Goal: Transaction & Acquisition: Book appointment/travel/reservation

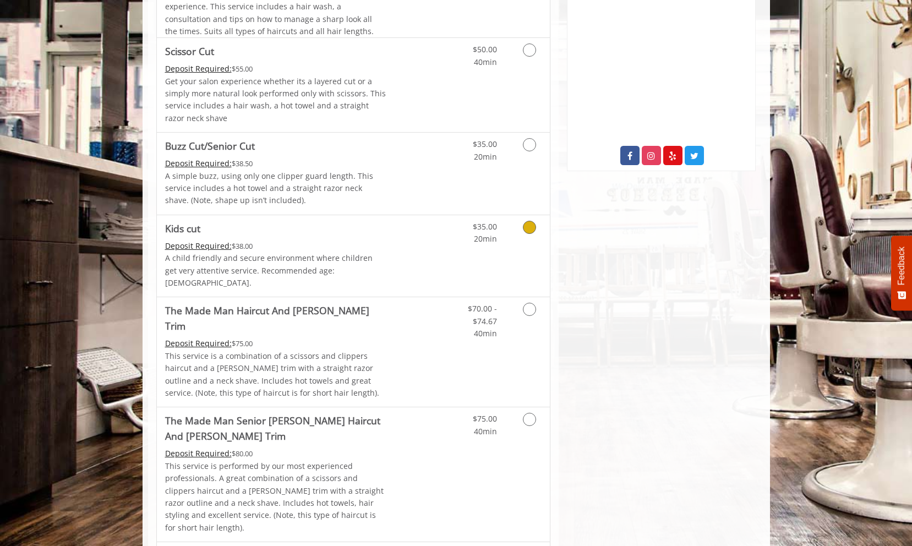
scroll to position [550, 0]
click at [364, 349] on p "This service is a combination of a scissors and clippers haircut and a [PERSON_…" at bounding box center [275, 374] width 221 height 50
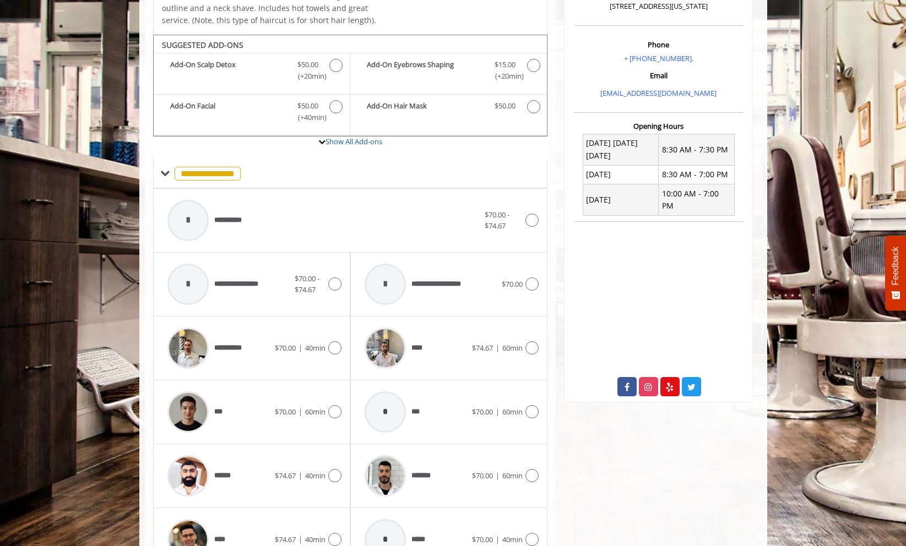
scroll to position [402, 0]
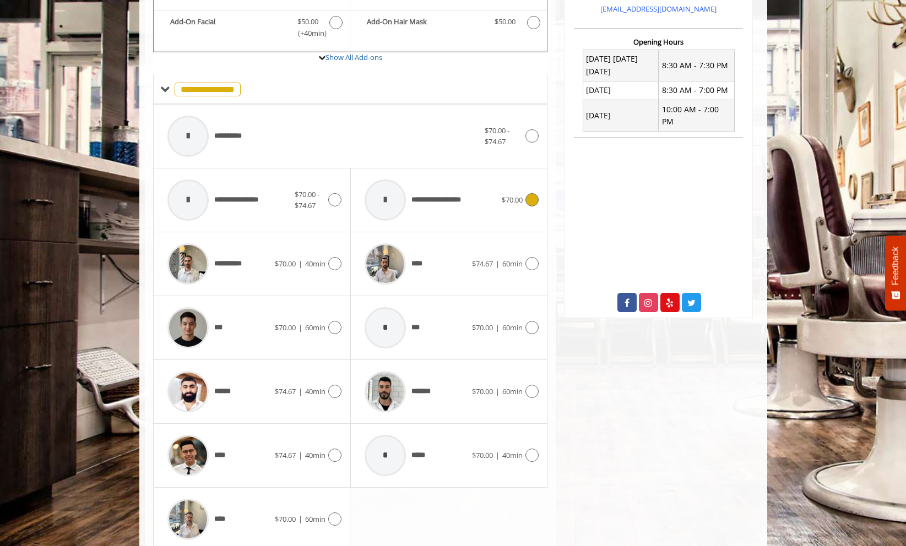
click at [393, 198] on div at bounding box center [384, 199] width 41 height 41
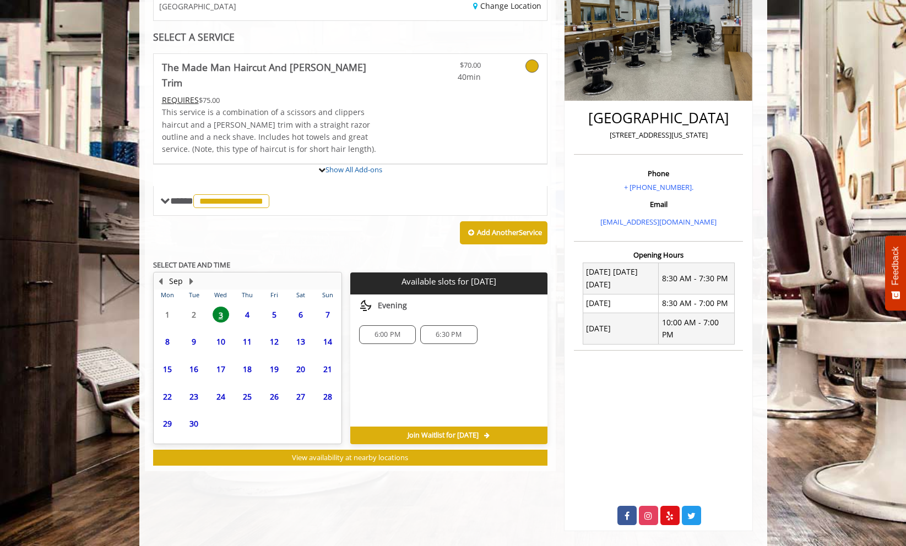
scroll to position [227, 0]
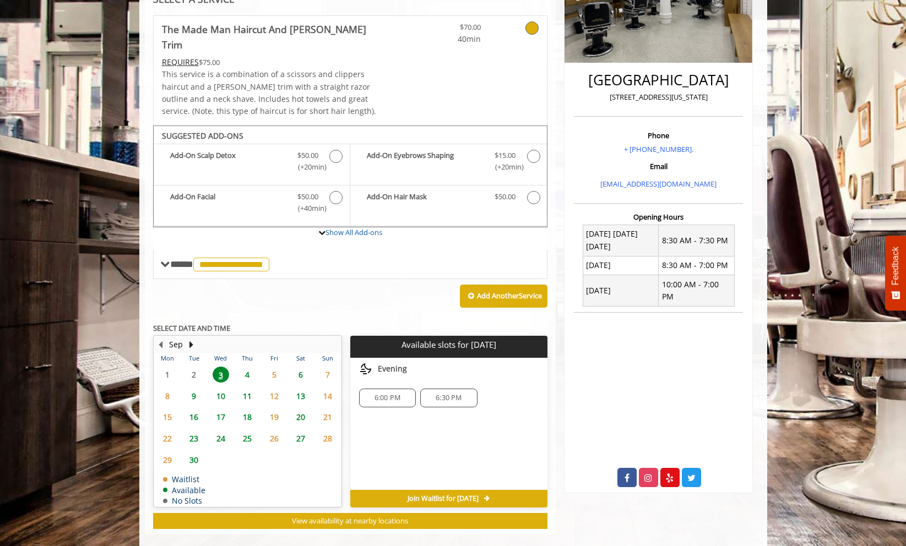
click at [439, 394] on span "6:30 PM" at bounding box center [448, 398] width 26 height 9
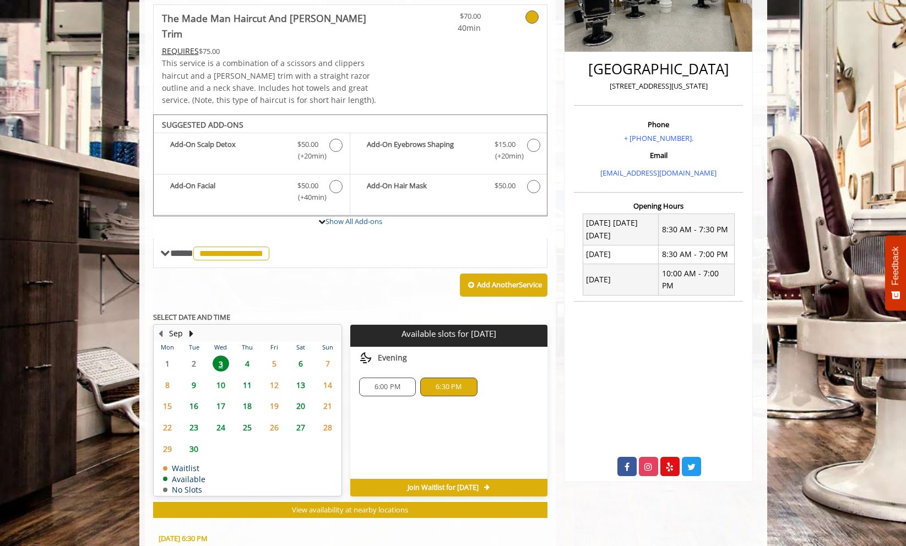
scroll to position [231, 0]
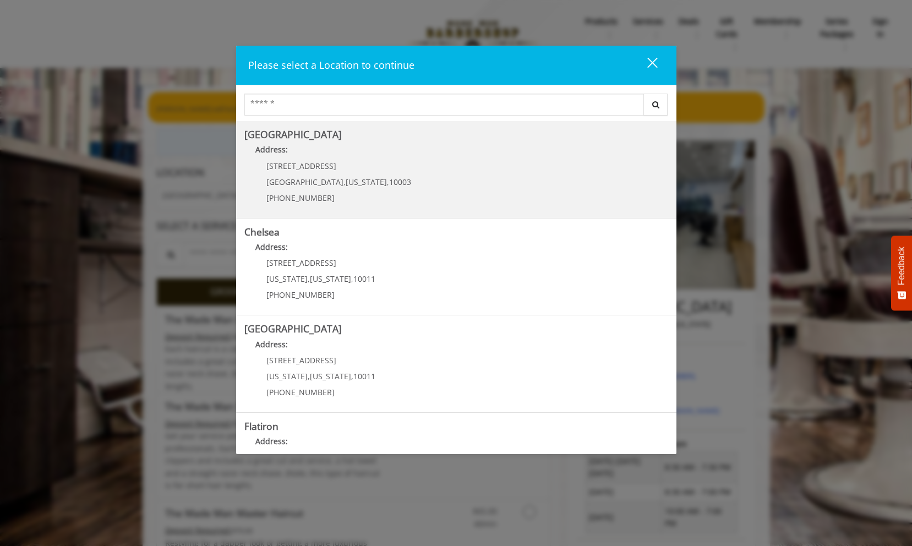
click at [300, 189] on div "[STREET_ADDRESS][US_STATE] (212) 598-1840" at bounding box center [330, 186] width 172 height 48
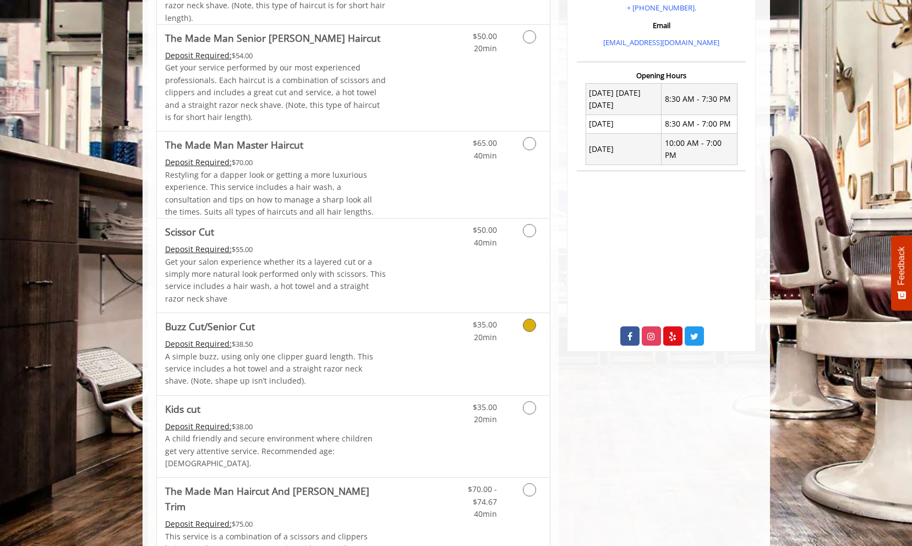
scroll to position [380, 0]
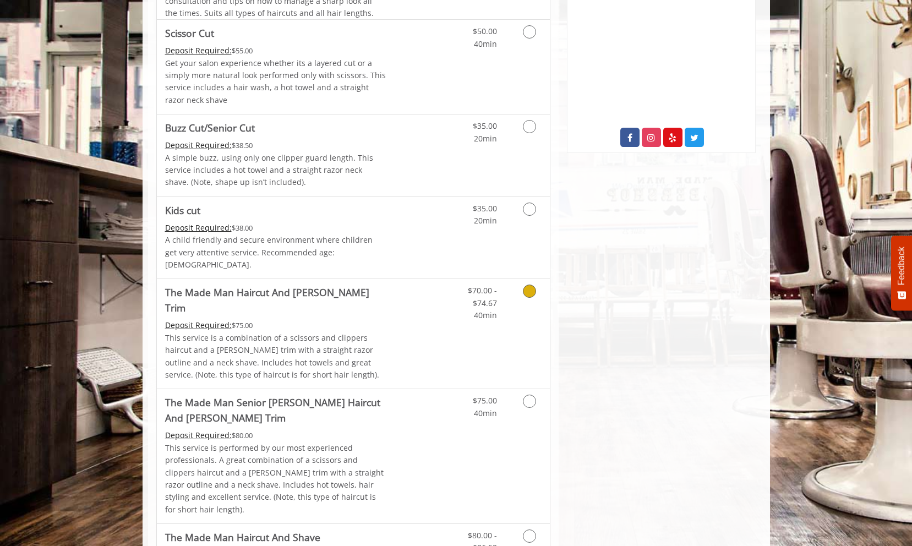
click at [392, 302] on link "Discounted Price" at bounding box center [419, 334] width 66 height 110
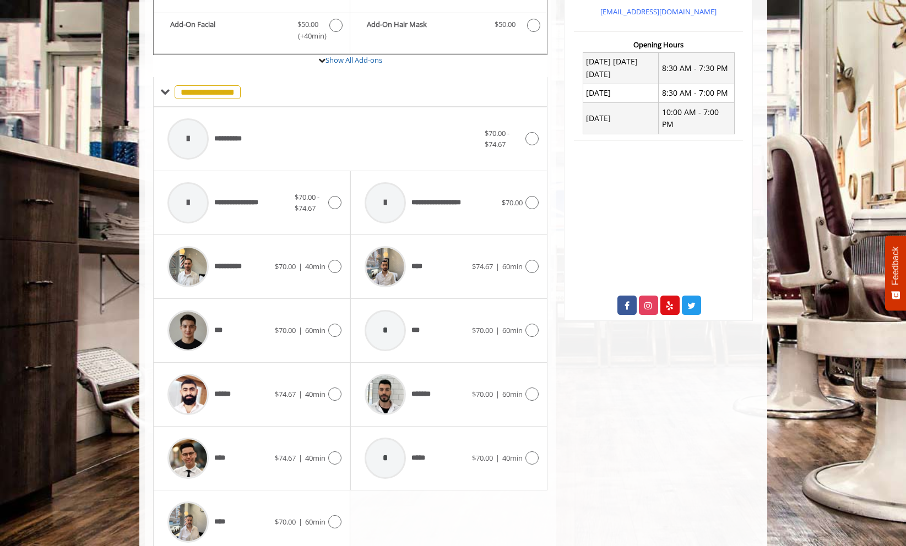
scroll to position [403, 0]
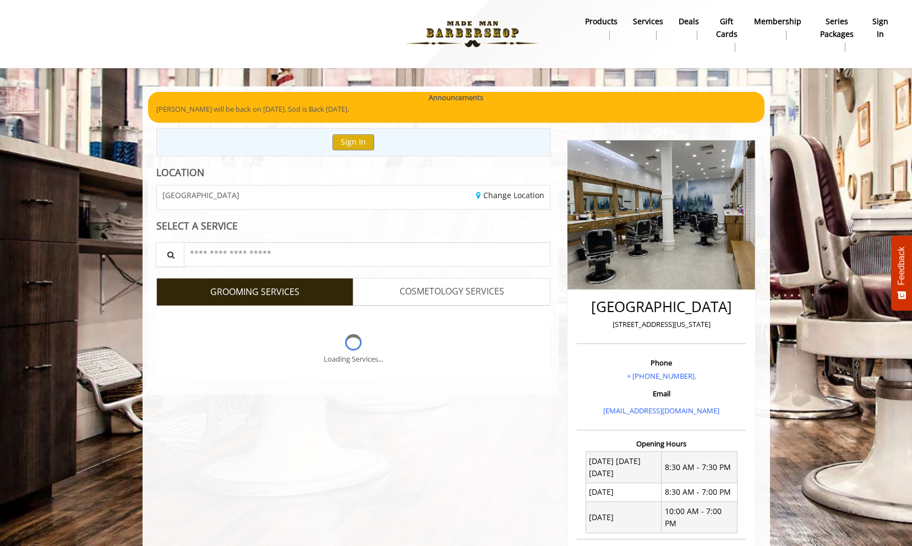
scroll to position [403, 0]
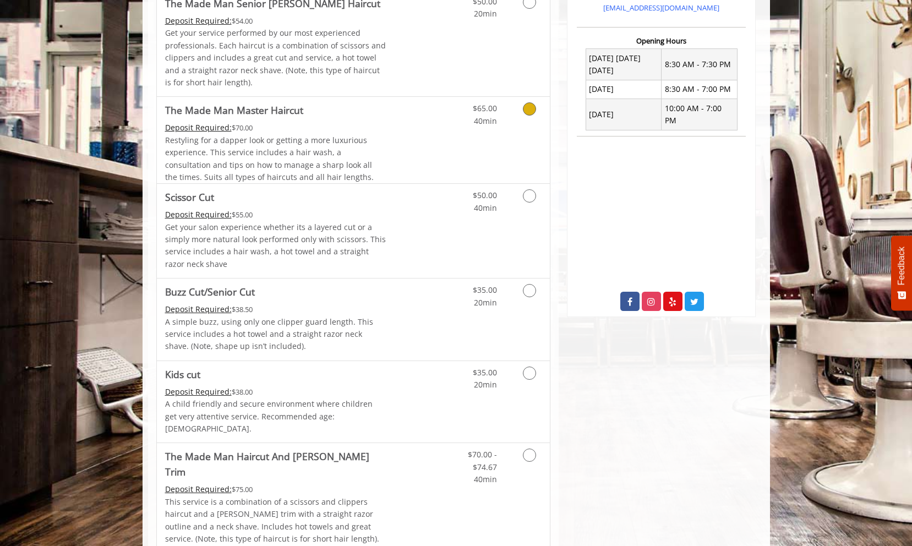
click at [323, 160] on span "Restyling for a dapper look or getting a more luxurious experience. This servic…" at bounding box center [269, 158] width 209 height 47
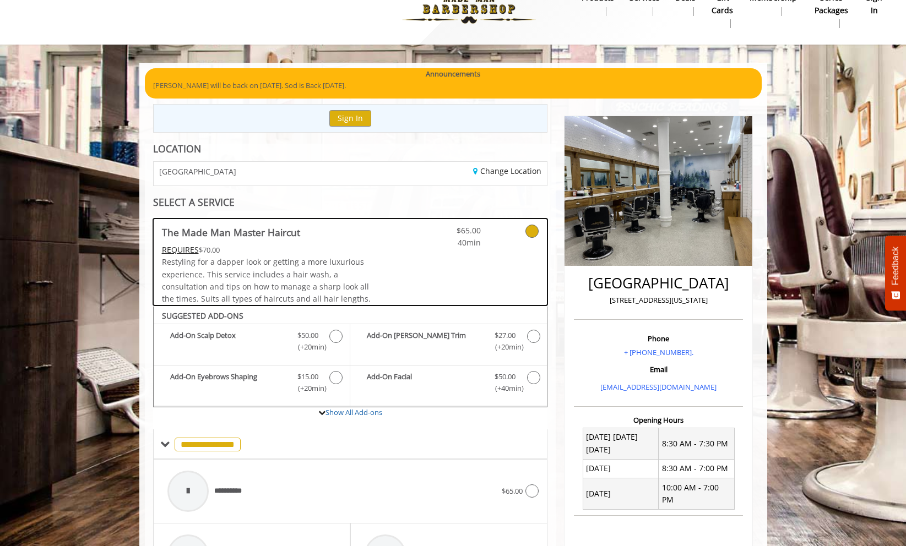
scroll to position [0, 0]
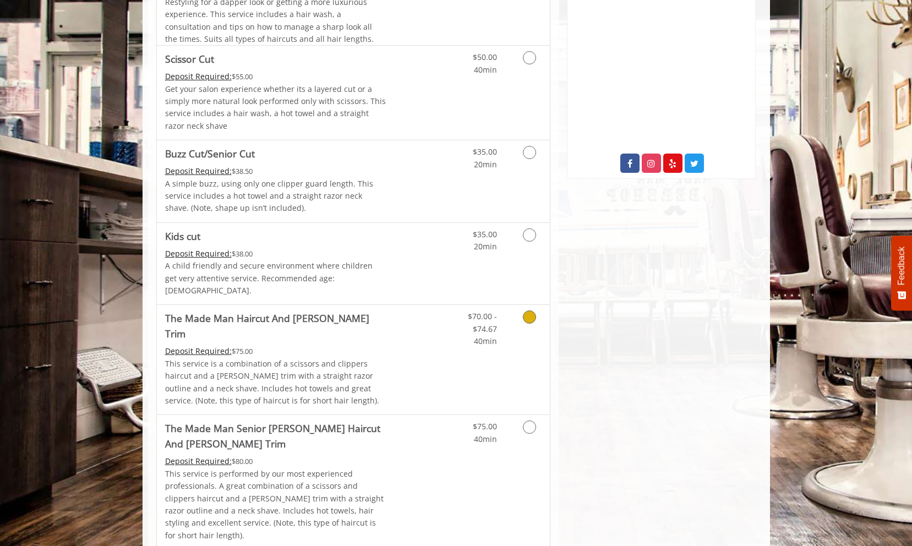
click at [378, 345] on div "Deposit Required: $75.00" at bounding box center [275, 351] width 221 height 12
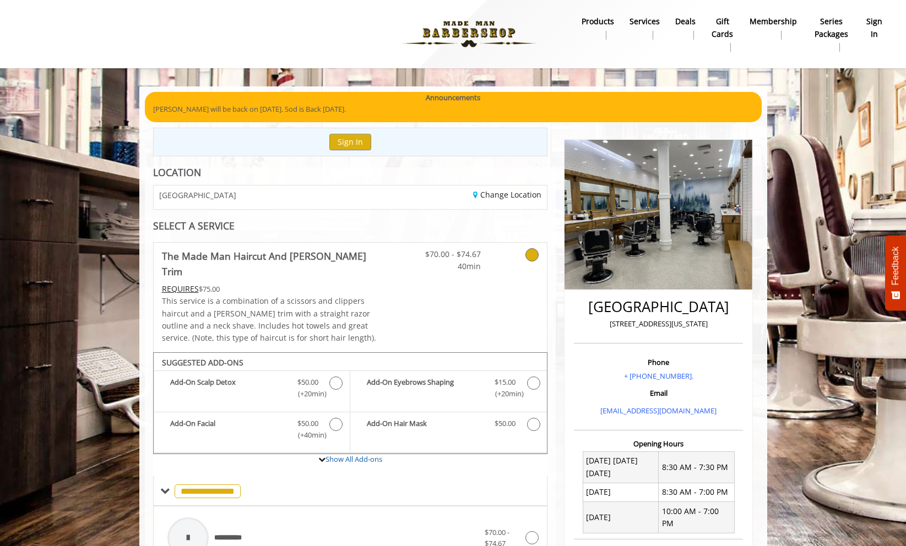
click at [457, 38] on img at bounding box center [468, 34] width 151 height 61
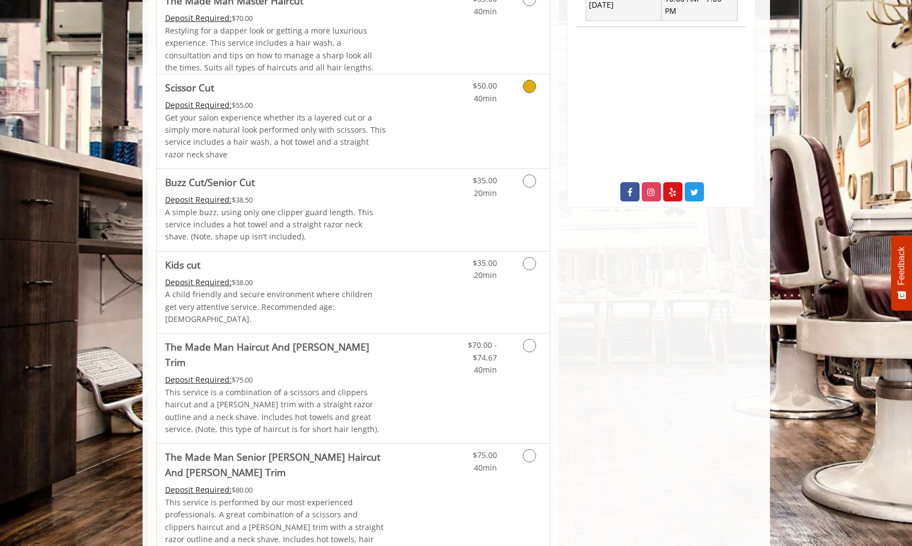
scroll to position [520, 0]
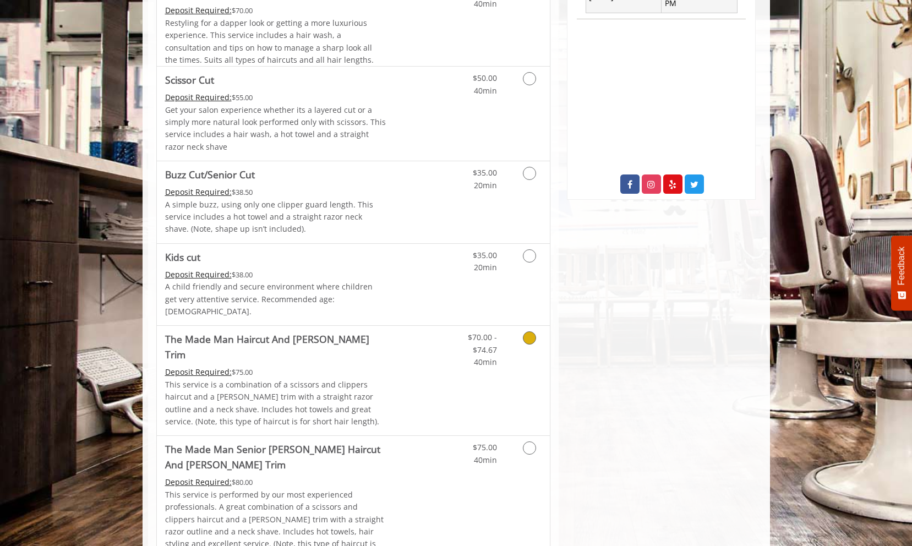
click at [416, 349] on link "Discounted Price" at bounding box center [419, 381] width 66 height 110
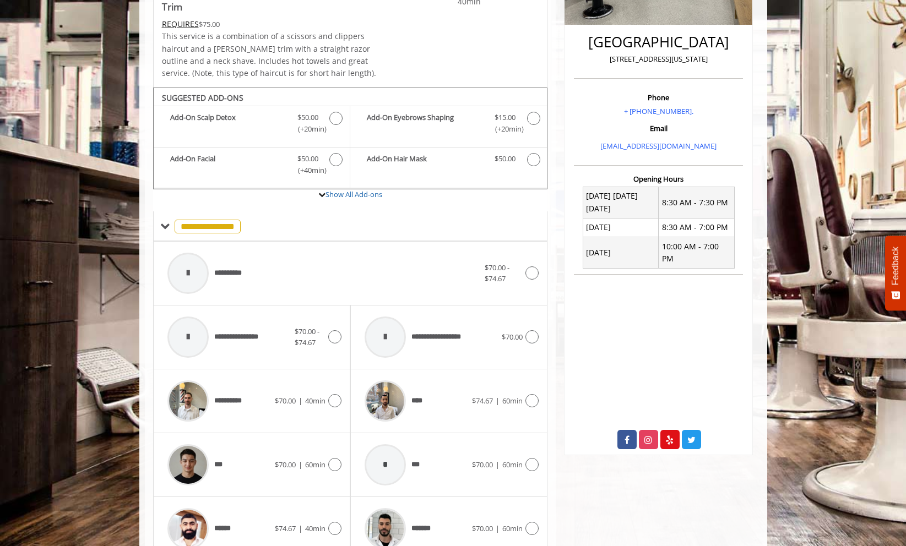
scroll to position [260, 0]
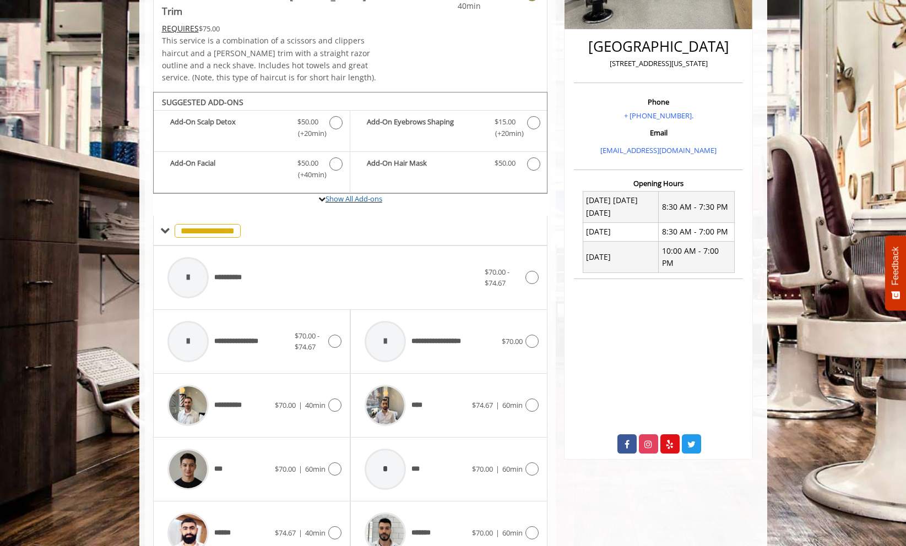
click at [357, 194] on label "Show All Add-ons" at bounding box center [350, 205] width 395 height 22
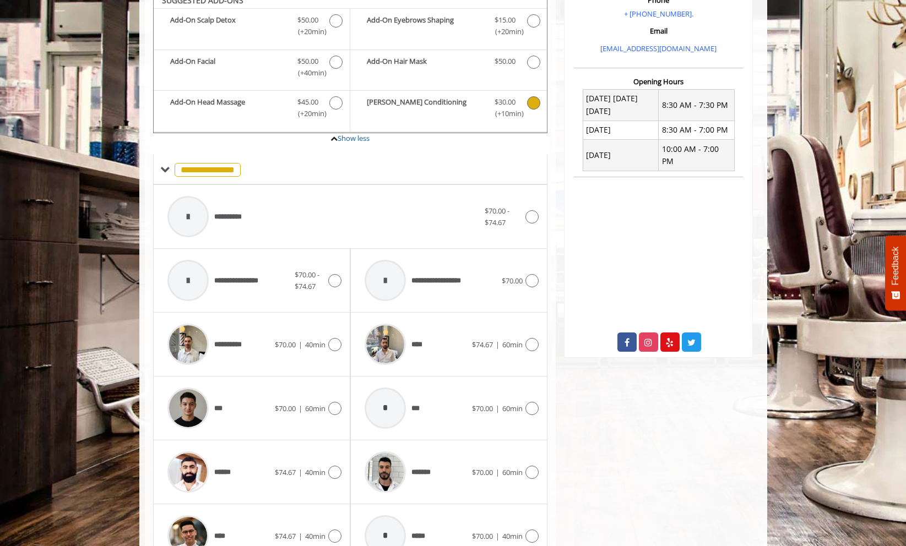
scroll to position [363, 0]
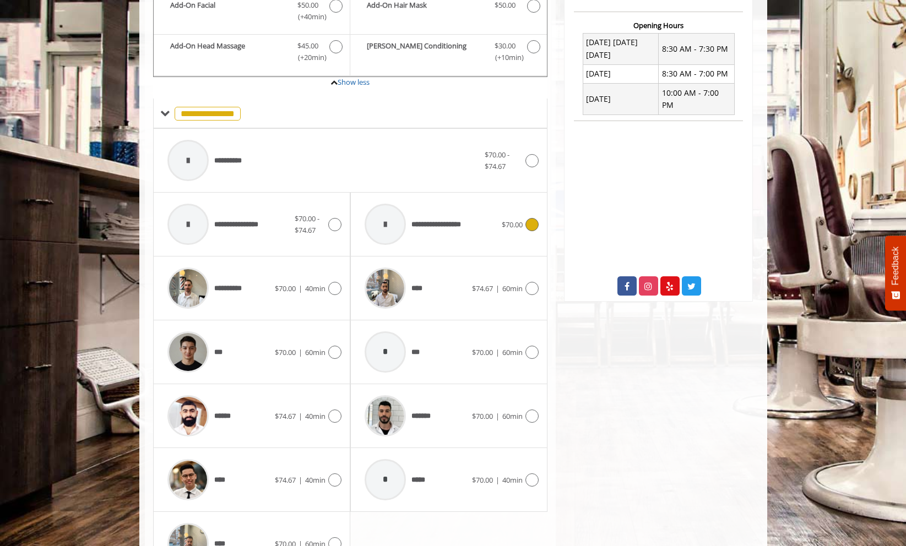
click at [489, 226] on div "**********" at bounding box center [430, 224] width 143 height 52
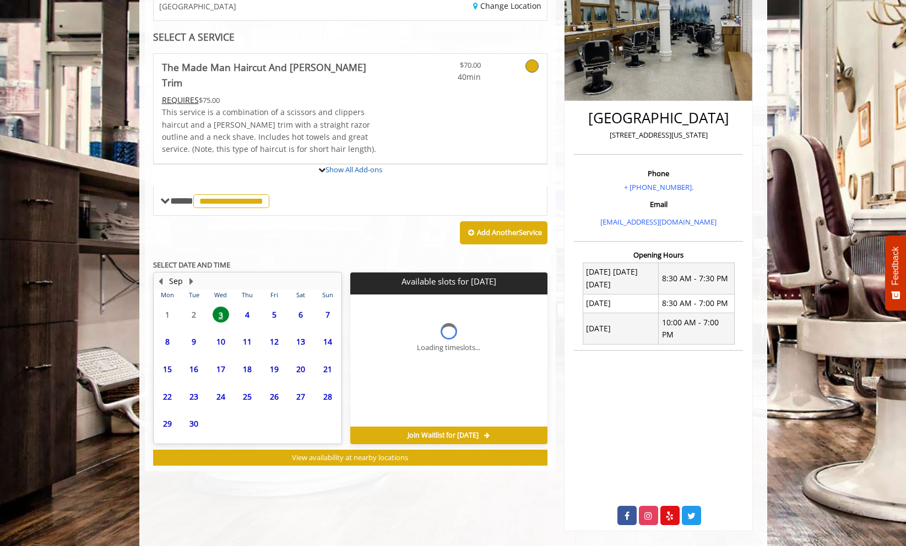
scroll to position [227, 0]
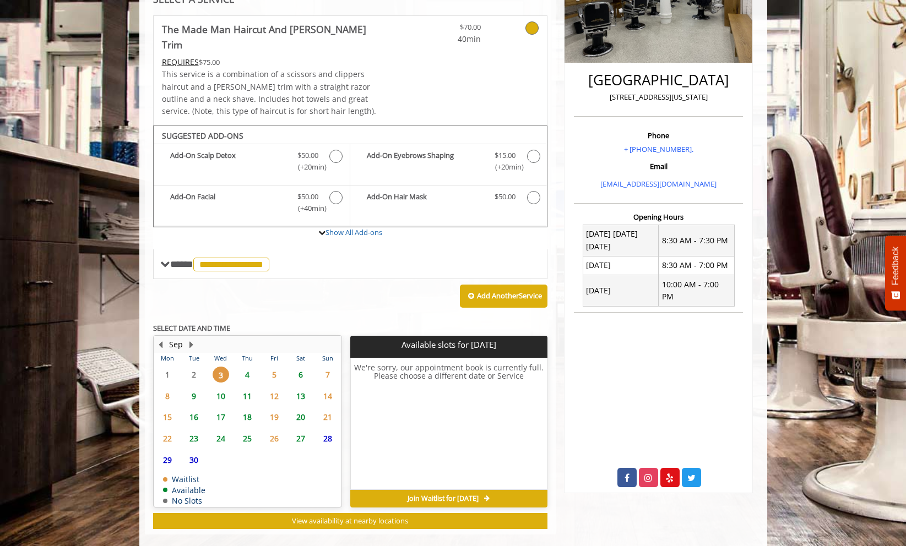
drag, startPoint x: 249, startPoint y: 357, endPoint x: 246, endPoint y: 364, distance: 7.9
click at [246, 367] on span "4" at bounding box center [247, 375] width 17 height 16
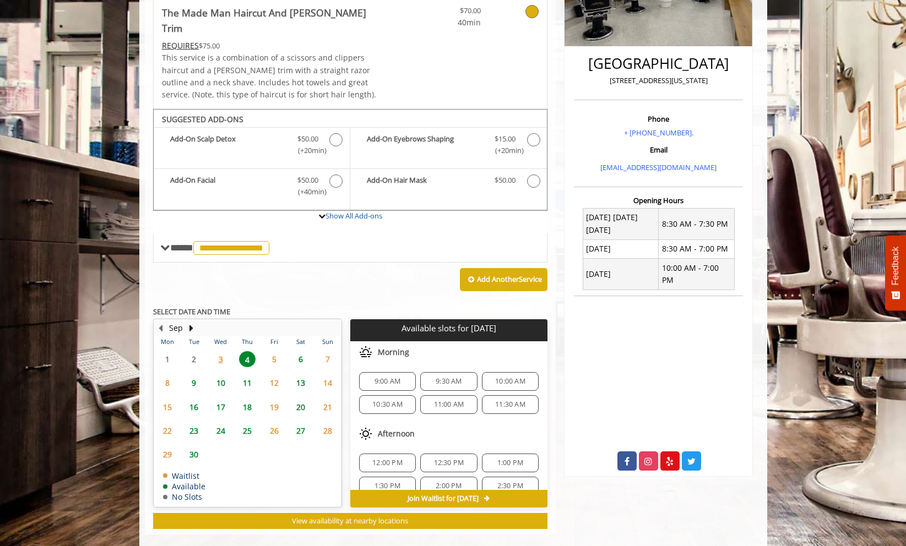
scroll to position [119, 0]
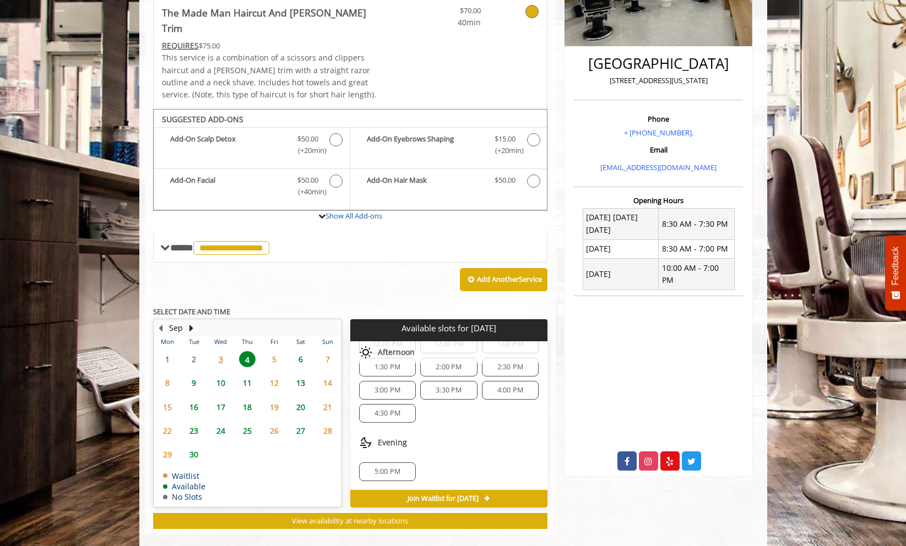
click at [275, 351] on span "5" at bounding box center [274, 359] width 17 height 16
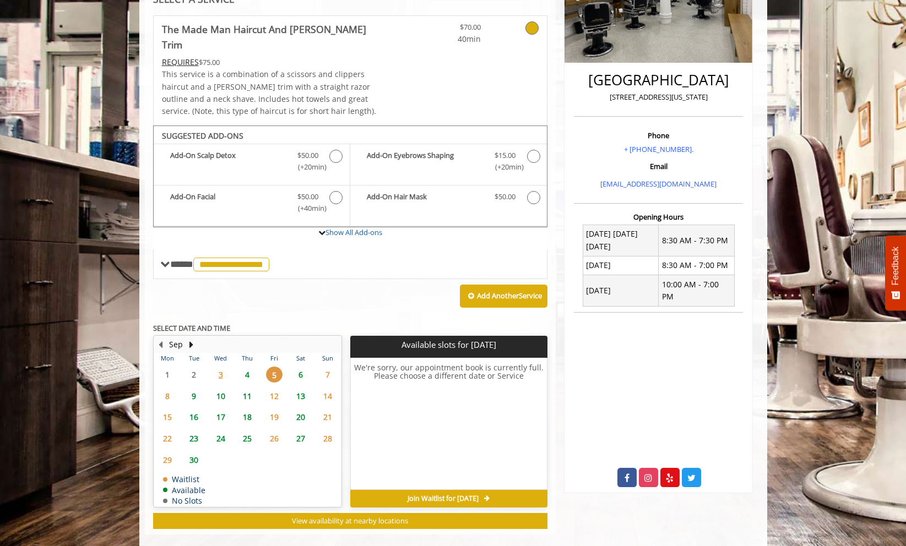
click at [250, 367] on span "4" at bounding box center [247, 375] width 17 height 16
